Goal: Information Seeking & Learning: Learn about a topic

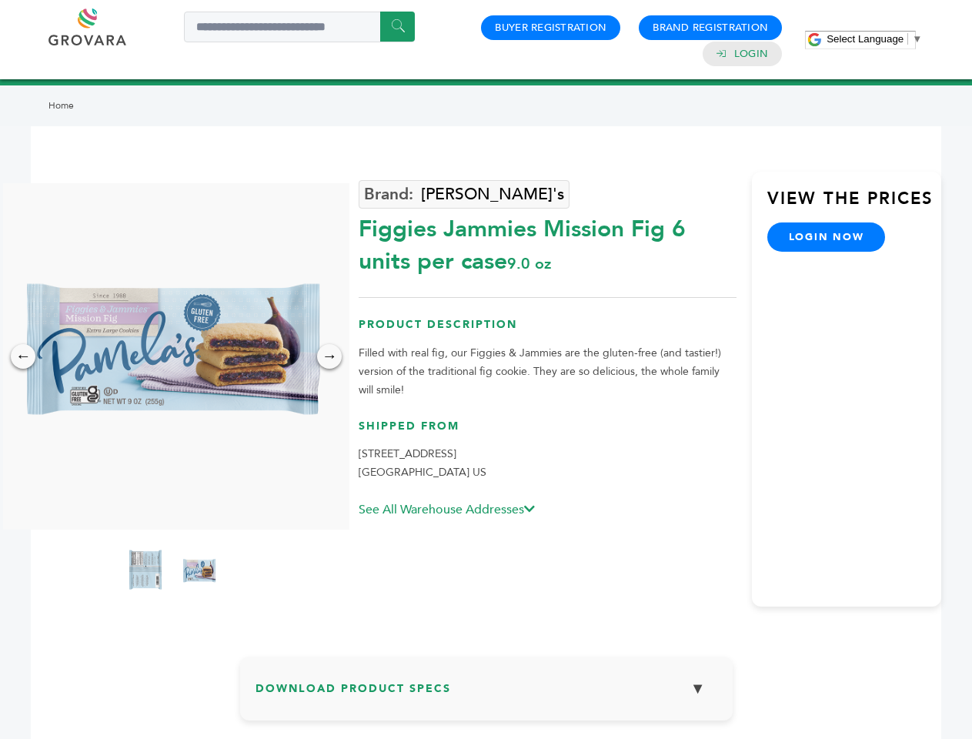
click at [874, 38] on span "Select Language" at bounding box center [864, 39] width 77 height 12
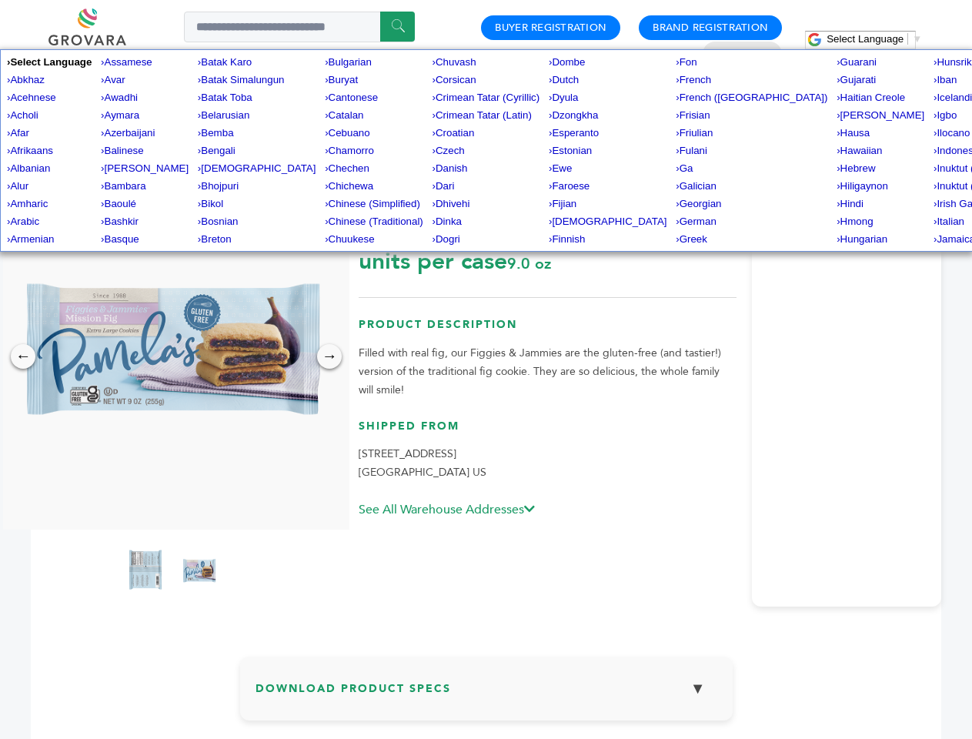
click at [172, 356] on img at bounding box center [172, 356] width 346 height 346
click at [0, 0] on div "×" at bounding box center [0, 0] width 0 height 0
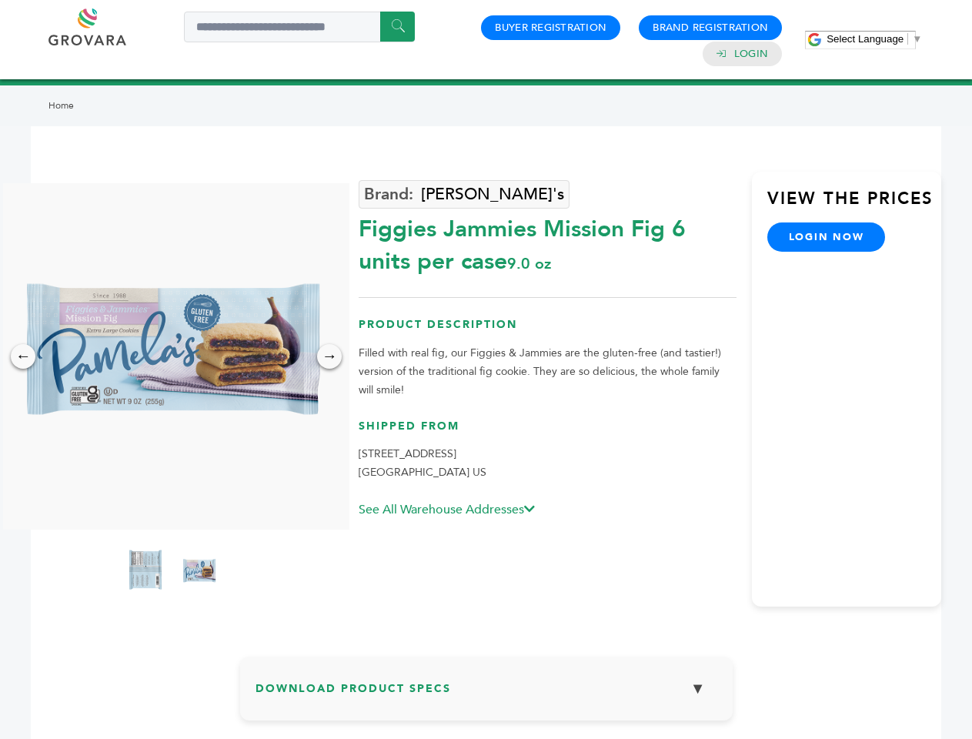
click at [329, 356] on div "→" at bounding box center [329, 356] width 25 height 25
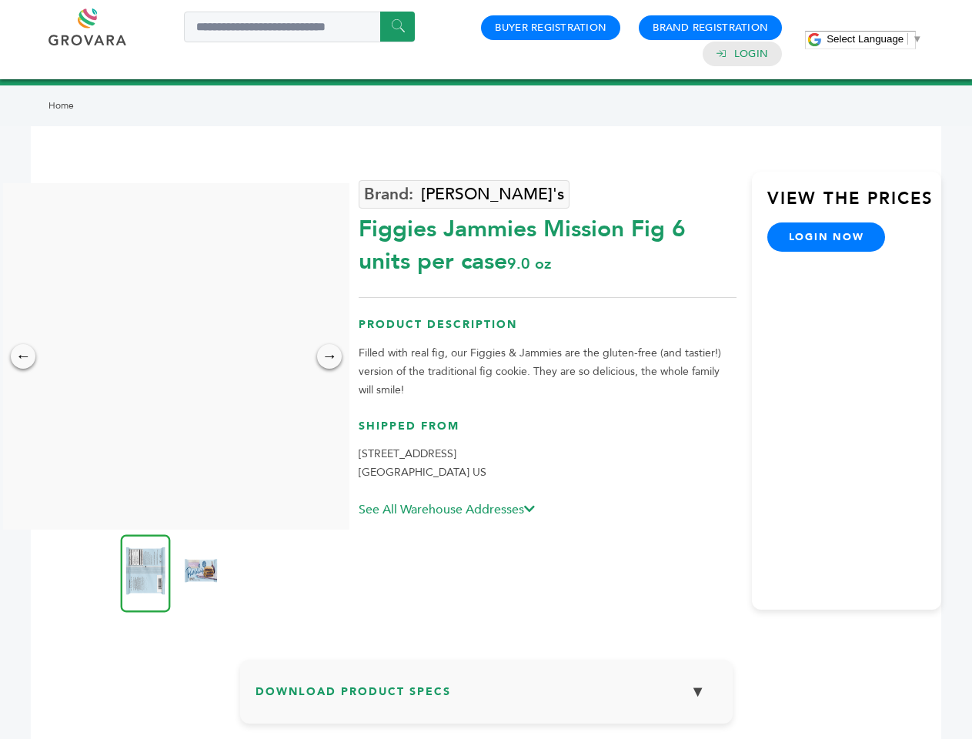
click at [145, 572] on img at bounding box center [146, 573] width 50 height 78
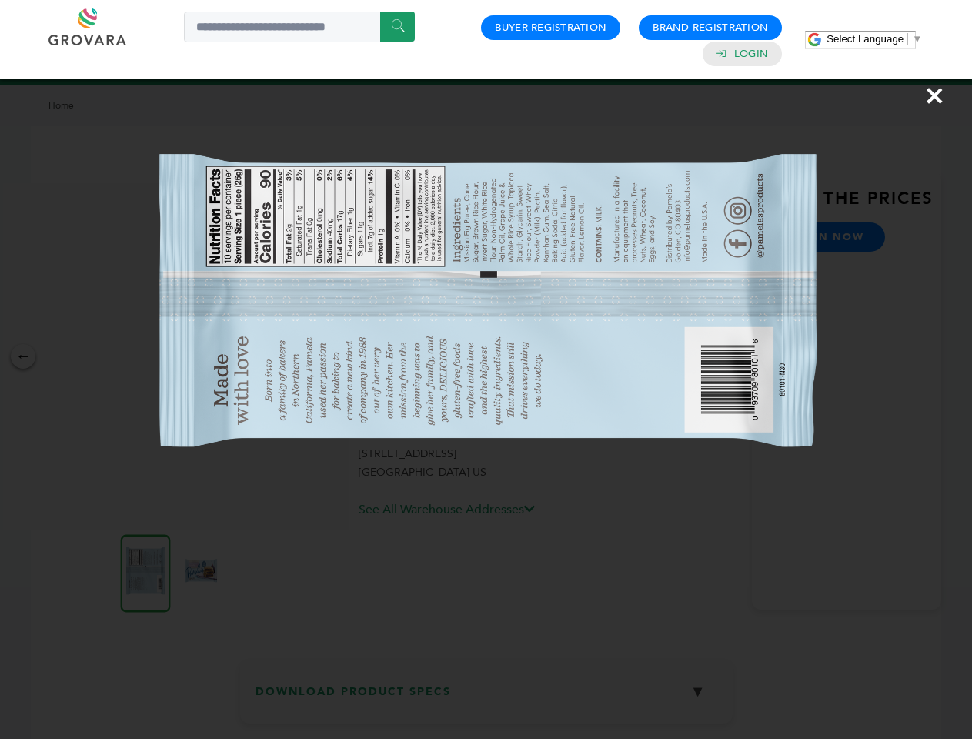
click at [199, 572] on div "×" at bounding box center [486, 369] width 972 height 739
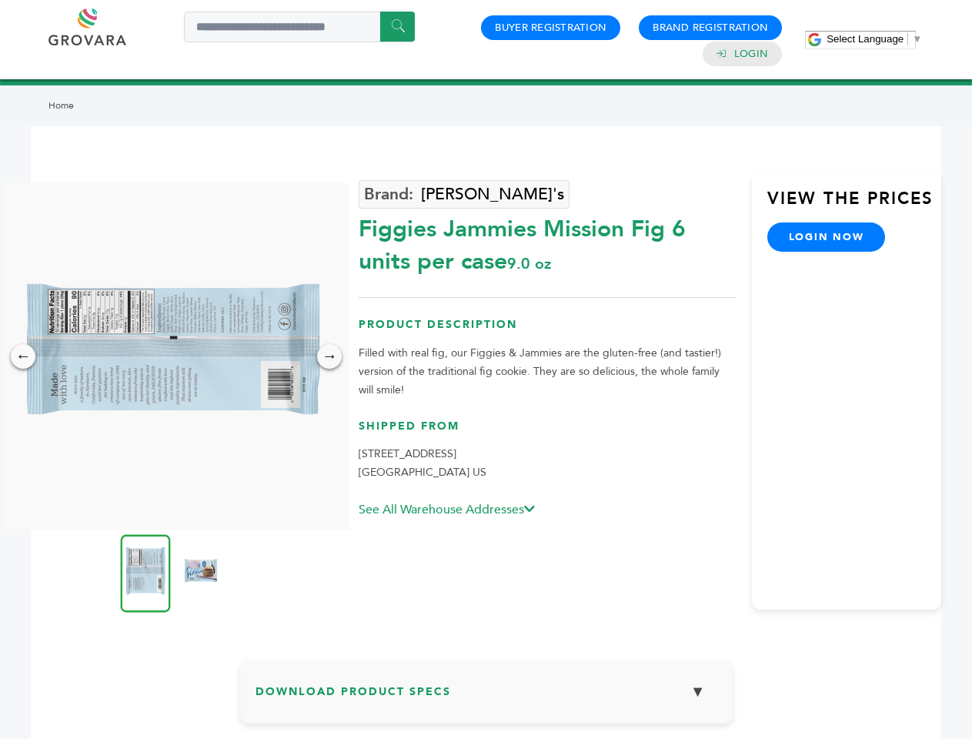
click at [486, 694] on h3 "Download Product Specs ▼" at bounding box center [486, 697] width 462 height 45
